Goal: Task Accomplishment & Management: Complete application form

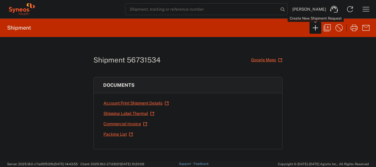
click at [314, 30] on icon "button" at bounding box center [315, 27] width 9 height 9
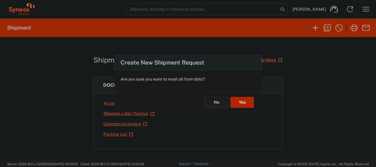
click at [244, 101] on button "Yes" at bounding box center [242, 102] width 24 height 11
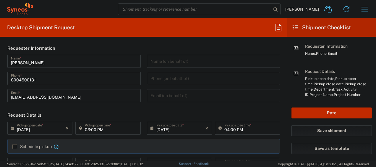
type input "[GEOGRAPHIC_DATA]"
type input "4205"
type input "[US_STATE]"
type input "Syneos Health Commercial Servi- [GEOGRAPHIC_DATA] [GEOGRAPHIC_DATA]"
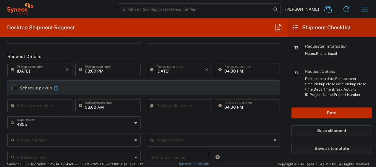
scroll to position [30, 0]
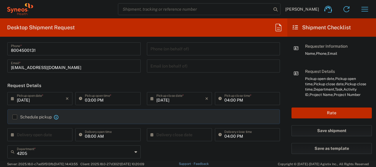
click at [16, 116] on label "Schedule pickup" at bounding box center [31, 116] width 39 height 5
click at [15, 117] on input "Schedule pickup" at bounding box center [15, 117] width 0 height 0
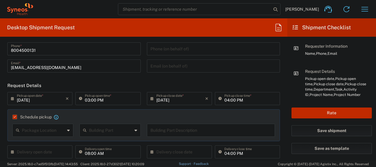
click at [16, 117] on label "Schedule pickup" at bounding box center [31, 116] width 39 height 5
click at [14, 117] on input "Schedule pickup" at bounding box center [14, 117] width 0 height 0
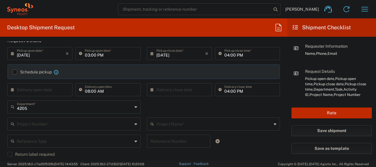
scroll to position [89, 0]
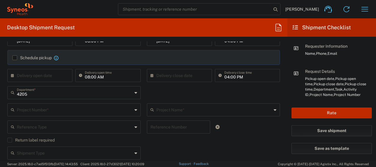
click at [135, 93] on div "4205 Department *" at bounding box center [73, 92] width 133 height 13
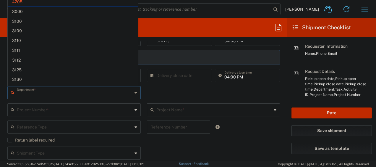
click at [135, 93] on div "Department *" at bounding box center [73, 92] width 133 height 13
type input "4205"
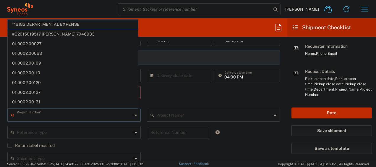
click at [246, 12] on input "search" at bounding box center [194, 9] width 153 height 11
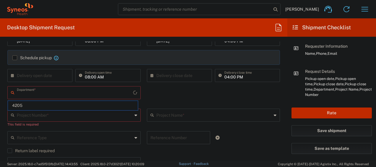
click at [52, 97] on input "text" at bounding box center [75, 92] width 116 height 10
type input "4205"
click at [14, 103] on span "4205" at bounding box center [73, 105] width 130 height 9
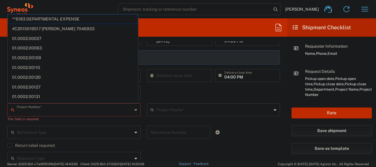
click at [71, 107] on input "text" at bounding box center [75, 109] width 116 height 10
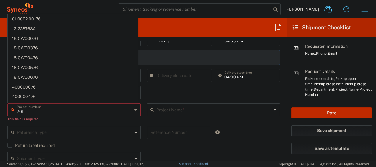
type input "7619"
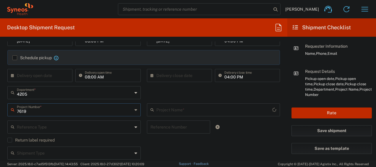
type input "MMS-US - Amgen Reimb (7519)"
type input "7619"
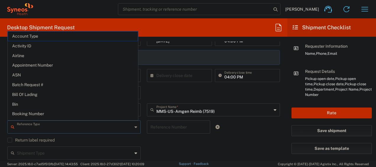
click at [106, 128] on input "text" at bounding box center [75, 126] width 116 height 10
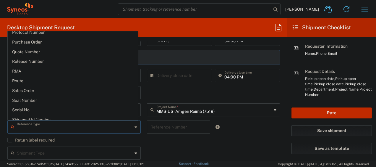
scroll to position [312, 0]
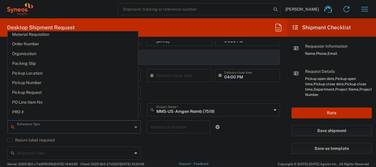
click at [186, 150] on div "Shipment Type Batch Regular" at bounding box center [143, 154] width 279 height 17
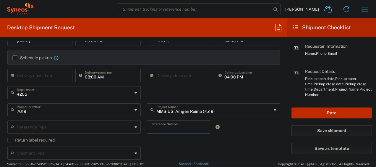
click at [177, 126] on input "text" at bounding box center [179, 126] width 57 height 10
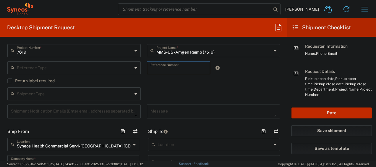
scroll to position [207, 0]
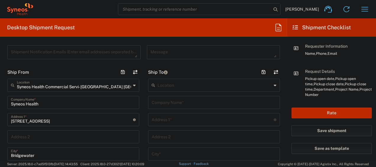
click at [169, 99] on input "text" at bounding box center [214, 102] width 125 height 10
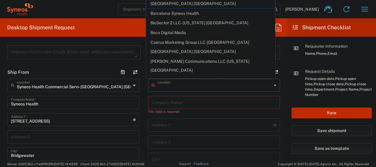
click at [170, 86] on input "text" at bounding box center [215, 85] width 114 height 10
click at [162, 98] on input "text" at bounding box center [214, 102] width 125 height 10
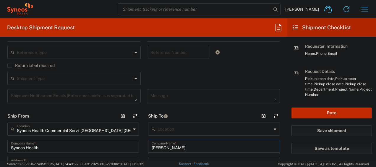
scroll to position [118, 0]
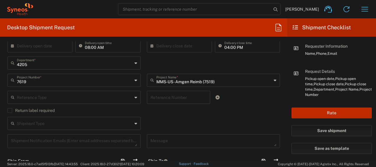
type input "[PERSON_NAME]"
click at [180, 98] on input "text" at bounding box center [179, 97] width 57 height 10
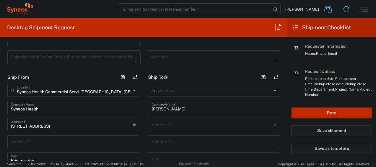
scroll to position [237, 0]
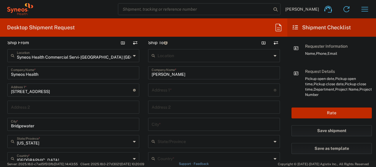
type input "INC2645068"
click at [183, 88] on input "text" at bounding box center [213, 89] width 122 height 10
type input "[STREET_ADDRESS][PERSON_NAME]"
type input "Apt 2705"
click at [175, 125] on input "text" at bounding box center [214, 124] width 125 height 10
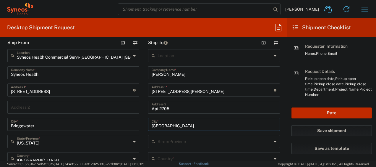
type input "[GEOGRAPHIC_DATA]"
click at [185, 142] on input "text" at bounding box center [215, 141] width 114 height 10
type input "i"
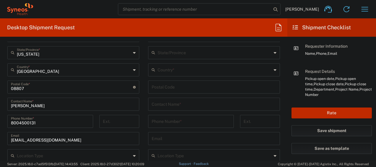
click at [178, 82] on input "undefined" at bounding box center [214, 86] width 125 height 10
type input "60610"
type input "[PERSON_NAME]"
click at [201, 55] on input "text" at bounding box center [215, 52] width 114 height 10
click at [273, 54] on div "State/Province" at bounding box center [214, 52] width 132 height 13
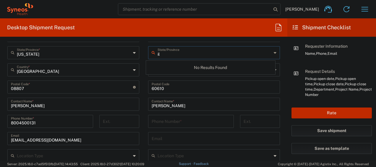
type input "[US_STATE]"
type input "[GEOGRAPHIC_DATA]"
type input "7084156451"
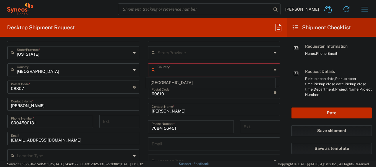
click at [222, 55] on input "text" at bounding box center [215, 52] width 114 height 10
type input "ill"
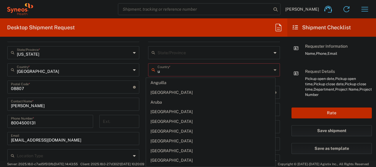
click at [164, 72] on input "u" at bounding box center [215, 69] width 114 height 10
click at [201, 72] on input "u" at bounding box center [215, 69] width 114 height 10
type input "Anguilla"
type input "Sender/Shipper"
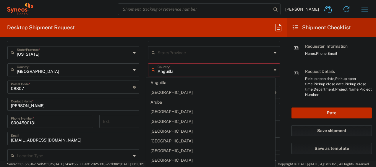
type input "Delivery Duty Paid"
type input "A"
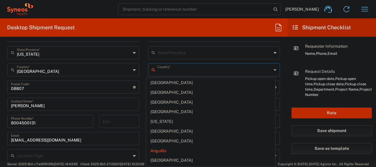
type input "a"
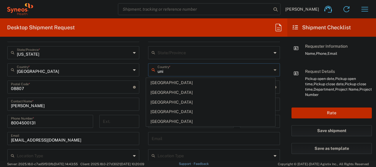
type input "unit"
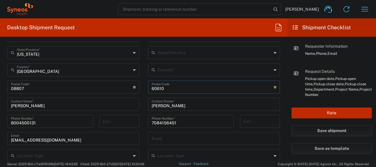
click at [201, 72] on input "text" at bounding box center [215, 69] width 114 height 10
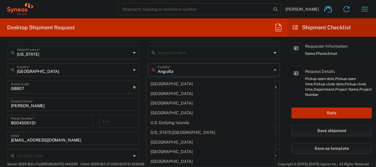
scroll to position [2208, 0]
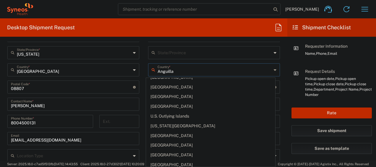
type input "[GEOGRAPHIC_DATA]"
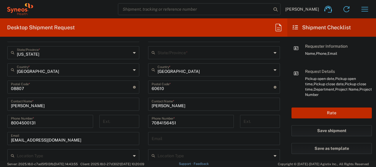
click at [185, 56] on input "text" at bounding box center [215, 52] width 114 height 10
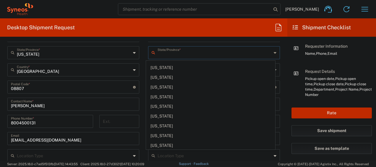
scroll to position [91, 0]
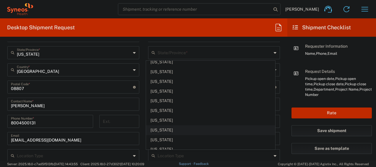
click at [157, 125] on span "[US_STATE]" at bounding box center [210, 129] width 128 height 9
type input "[US_STATE]"
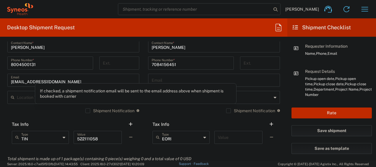
scroll to position [385, 0]
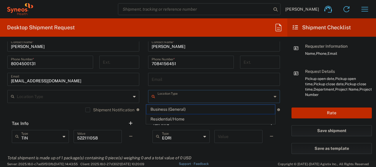
click at [177, 100] on input "text" at bounding box center [215, 96] width 114 height 10
click at [170, 117] on span "Residential/Home" at bounding box center [210, 118] width 128 height 9
type input "Residential/Home"
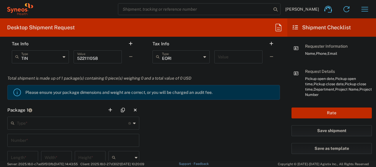
scroll to position [473, 0]
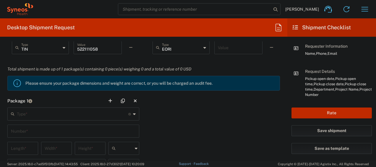
click at [133, 112] on icon at bounding box center [134, 113] width 3 height 9
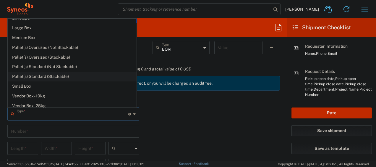
scroll to position [0, 0]
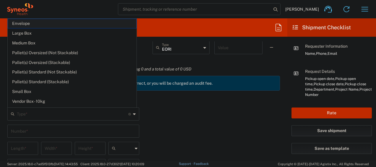
click at [26, 21] on span "Envelope" at bounding box center [72, 23] width 128 height 9
type input "Envelope"
type input "1"
type input "9.5"
type input "12.5"
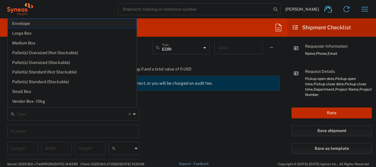
type input "0.25"
type input "in"
type input "0.45"
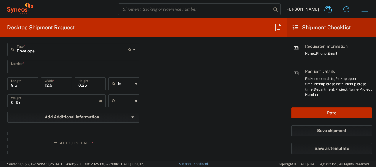
scroll to position [532, 0]
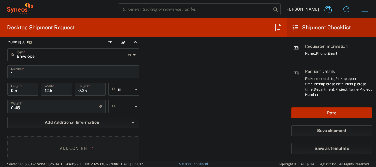
click at [82, 143] on button "Add Content *" at bounding box center [73, 148] width 132 height 24
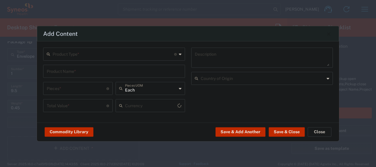
type input "US Dollar"
click at [126, 54] on input "text" at bounding box center [114, 54] width 122 height 10
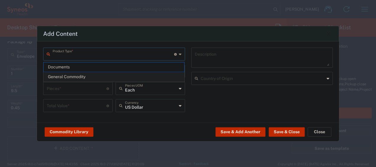
click at [76, 75] on span "General Commodity" at bounding box center [114, 76] width 141 height 9
type input "General Commodity"
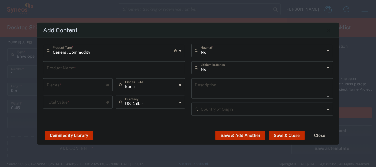
click at [105, 65] on input "text" at bounding box center [114, 67] width 135 height 10
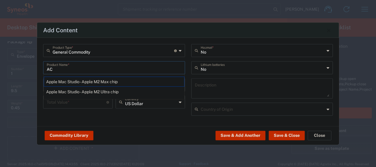
type input "A"
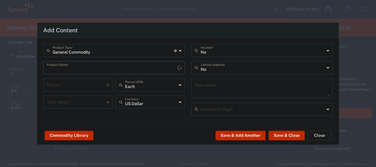
type input "K"
type input "AC charger"
type input "1"
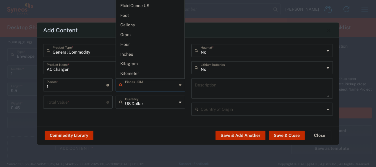
scroll to position [0, 0]
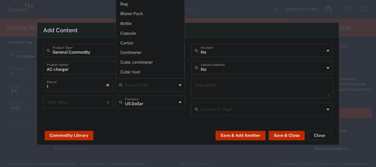
click at [375, 72] on div "Add Content General Commodity Product Type * Document: Paper document generated…" at bounding box center [188, 83] width 376 height 167
type input "Each"
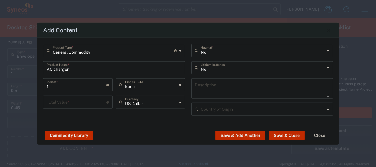
click at [291, 108] on input "text" at bounding box center [263, 109] width 124 height 10
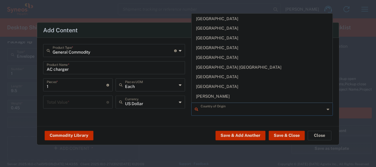
scroll to position [385, 0]
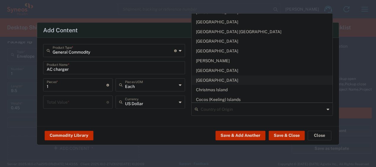
click at [204, 76] on span "[GEOGRAPHIC_DATA]" at bounding box center [262, 80] width 141 height 9
type input "[GEOGRAPHIC_DATA]"
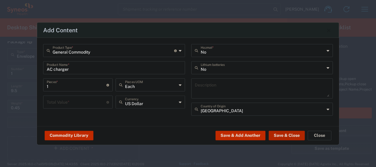
click at [288, 135] on button "Save & Close" at bounding box center [287, 134] width 36 height 9
click at [80, 104] on input "number" at bounding box center [77, 101] width 60 height 10
type input "55"
click at [295, 136] on button "Save & Close" at bounding box center [287, 134] width 36 height 9
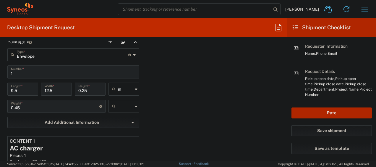
click at [333, 114] on button "Rate" at bounding box center [332, 112] width 80 height 11
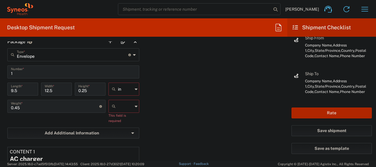
scroll to position [127, 0]
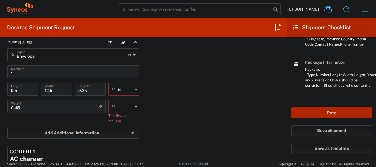
type input "7619"
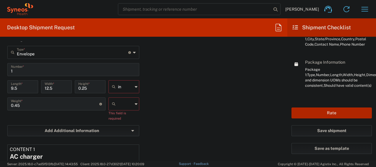
scroll to position [532, 0]
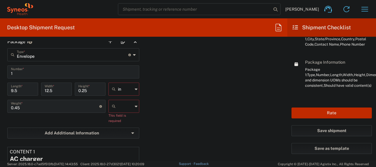
click at [133, 105] on div at bounding box center [124, 106] width 31 height 13
click at [118, 127] on span "lbs" at bounding box center [121, 129] width 29 height 9
type input "lbs"
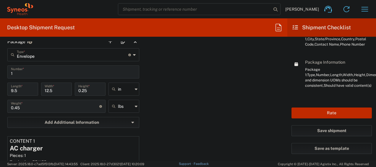
click at [33, 109] on input "0.45" at bounding box center [55, 106] width 88 height 10
click at [24, 108] on input "0.45" at bounding box center [55, 106] width 88 height 10
click at [20, 107] on input "0.45" at bounding box center [55, 106] width 88 height 10
click at [333, 112] on button "Rate" at bounding box center [332, 112] width 80 height 11
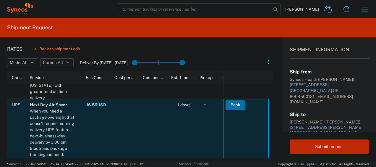
click at [232, 104] on button "Book" at bounding box center [236, 104] width 20 height 9
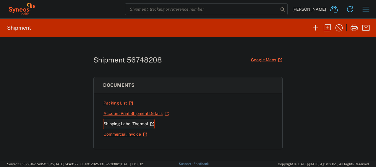
click at [133, 122] on link "Shipping Label Thermal" at bounding box center [128, 124] width 51 height 10
